Goal: Find specific page/section: Find specific page/section

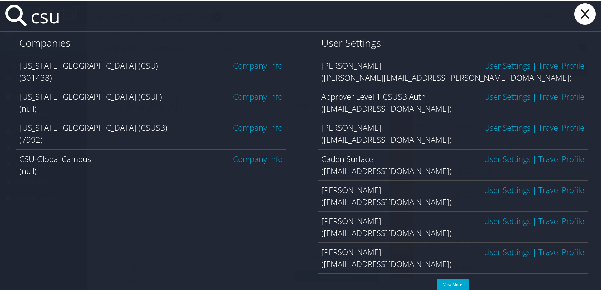
type input "csu"
click at [257, 67] on link "Company Info" at bounding box center [258, 64] width 50 height 11
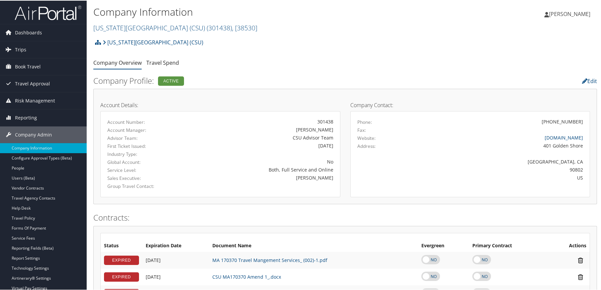
click at [316, 49] on div "[US_STATE][GEOGRAPHIC_DATA] (CSU) Account Structure [US_STATE][GEOGRAPHIC_DATA]…" at bounding box center [345, 44] width 504 height 18
